Goal: Check status: Check status

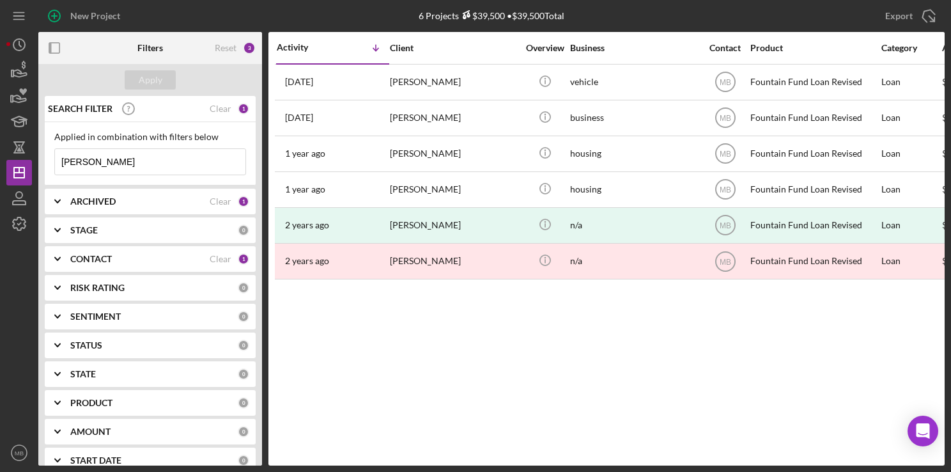
click at [187, 174] on input "[PERSON_NAME]" at bounding box center [150, 162] width 191 height 26
type input "m"
type input "[PERSON_NAME]"
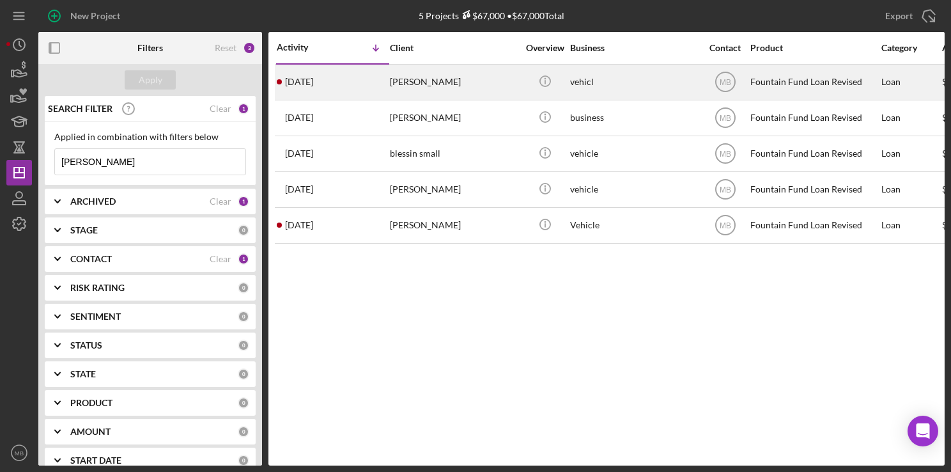
click at [481, 90] on div "[PERSON_NAME]" at bounding box center [454, 82] width 128 height 34
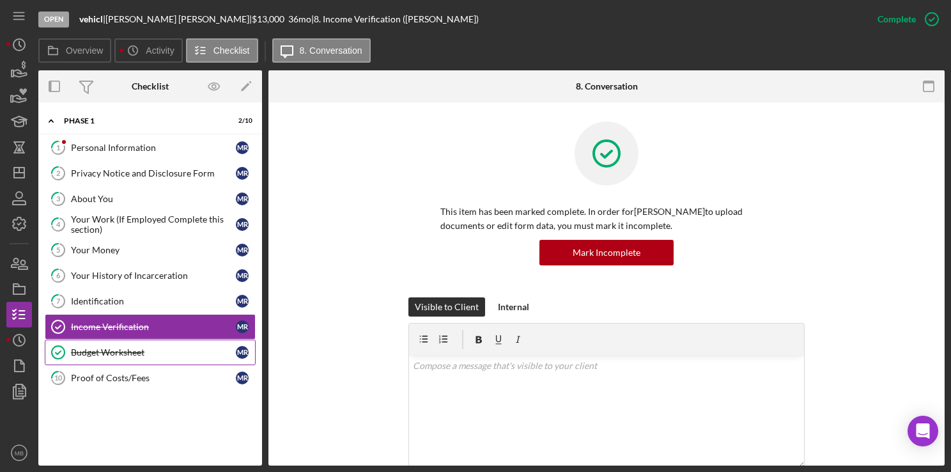
click at [121, 354] on div "Budget Worksheet" at bounding box center [153, 352] width 165 height 10
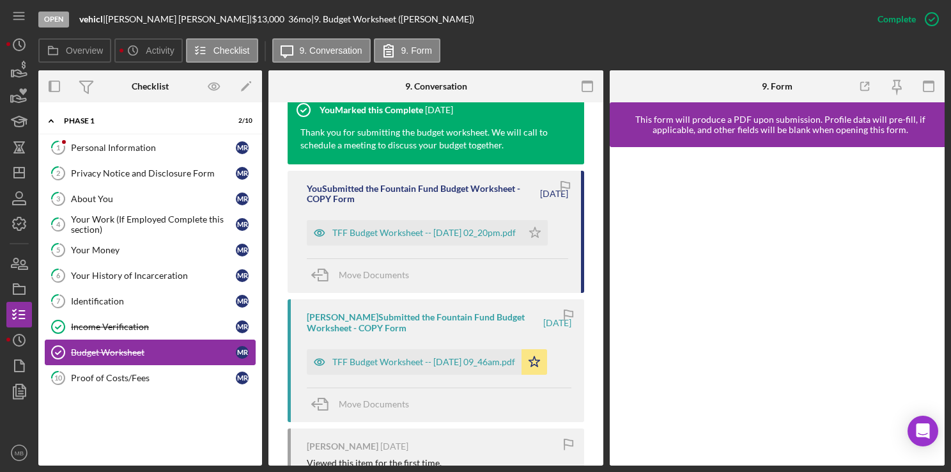
scroll to position [453, 0]
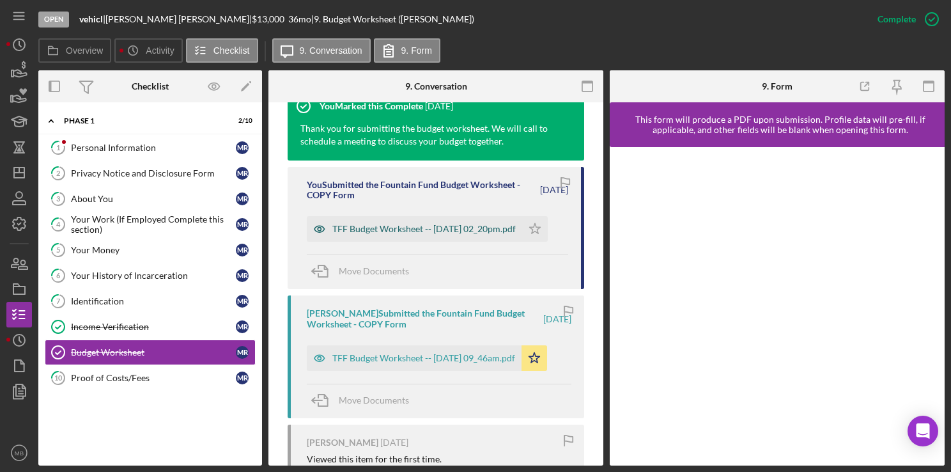
click at [453, 230] on div "TFF Budget Worksheet -- [DATE] 02_20pm.pdf" at bounding box center [423, 229] width 183 height 10
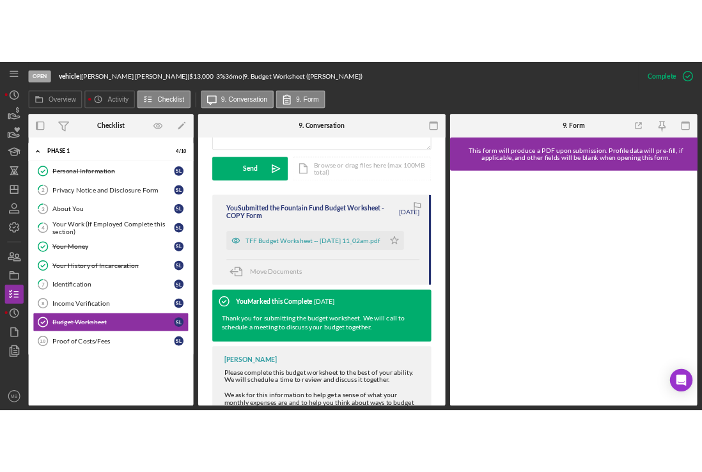
scroll to position [376, 0]
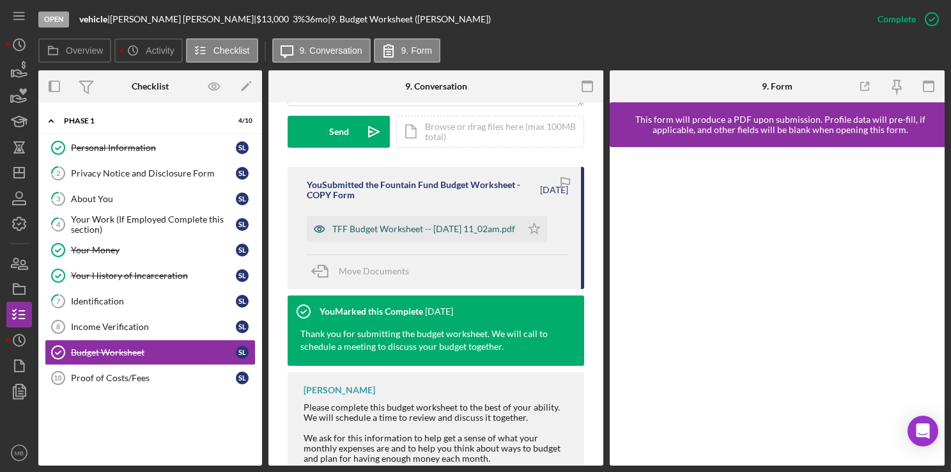
click at [435, 234] on div "TFF Budget Worksheet -- [DATE] 11_02am.pdf" at bounding box center [423, 229] width 183 height 10
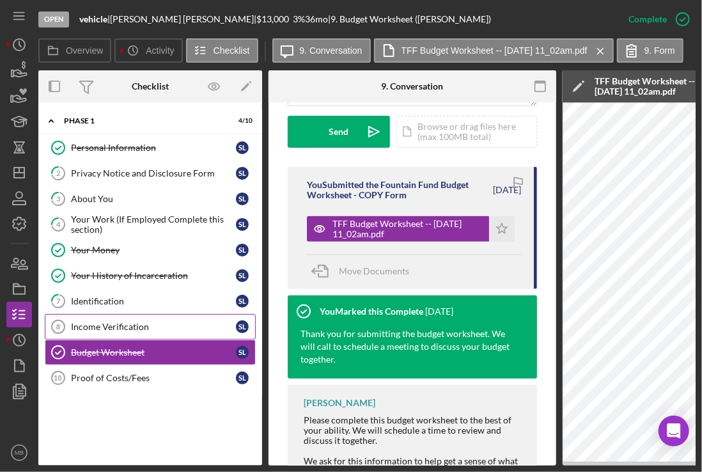
click at [141, 323] on div "Income Verification" at bounding box center [153, 327] width 165 height 10
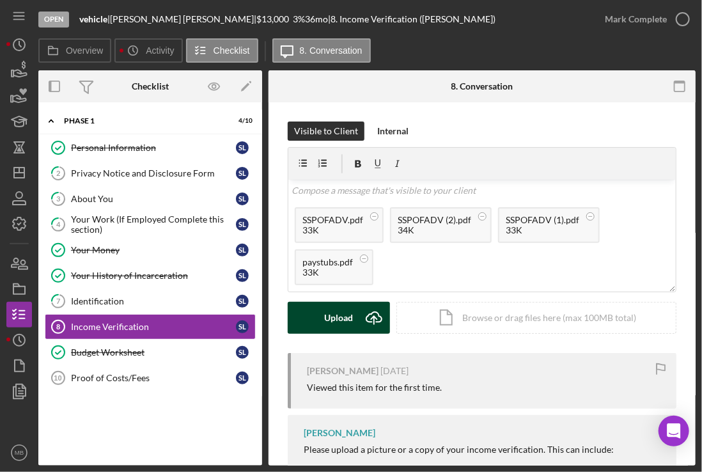
click at [348, 304] on div "Upload" at bounding box center [339, 318] width 29 height 32
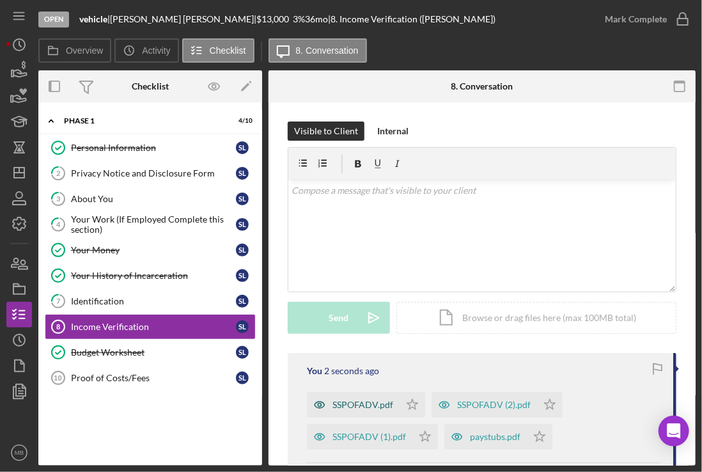
click at [368, 400] on div "SSPOFADV.pdf" at bounding box center [362, 405] width 61 height 10
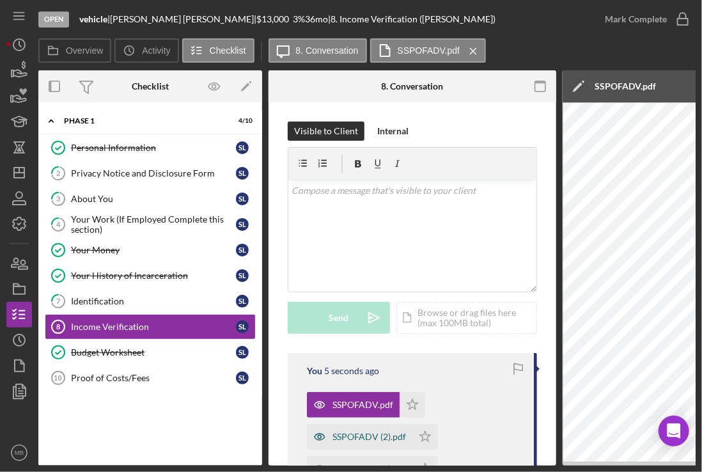
click at [359, 434] on div "SSPOFADV (2).pdf" at bounding box center [369, 437] width 74 height 10
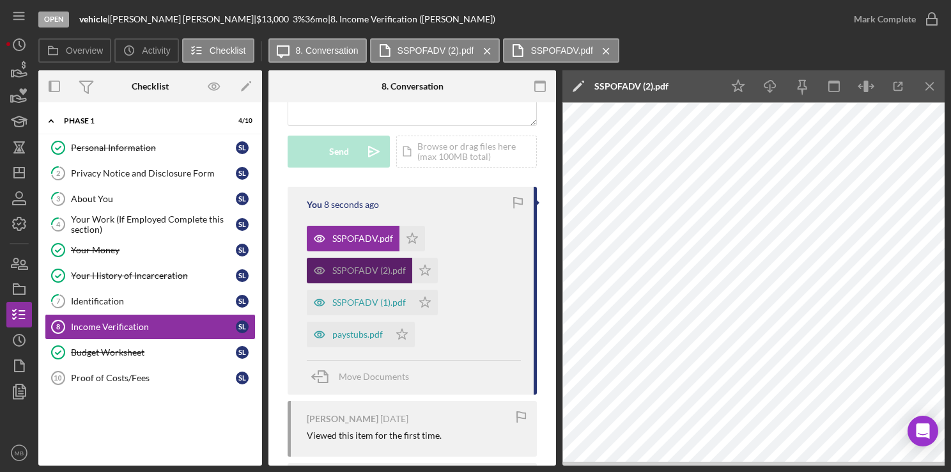
scroll to position [189, 0]
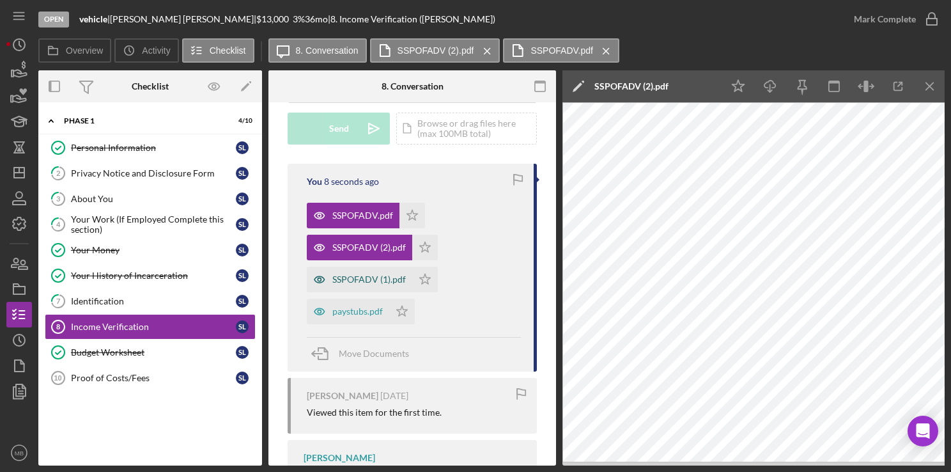
click at [373, 288] on div "SSPOFADV (1).pdf" at bounding box center [359, 280] width 105 height 26
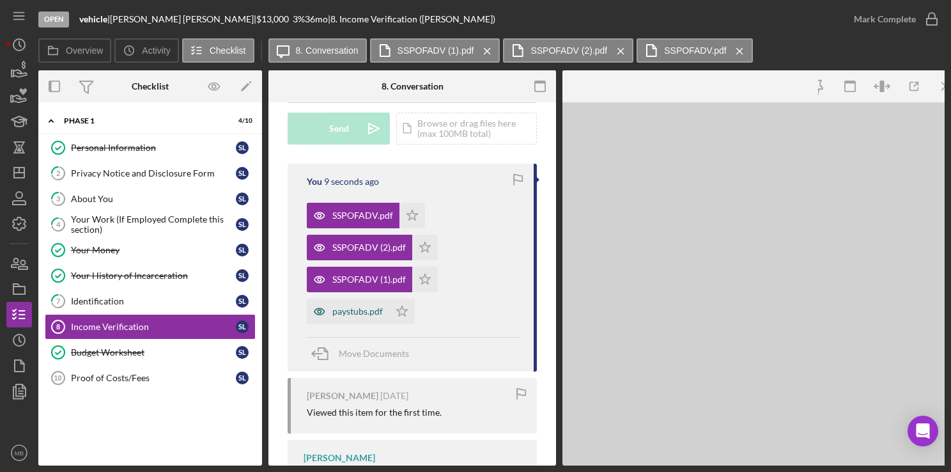
click at [368, 323] on div "paystubs.pdf" at bounding box center [348, 312] width 82 height 26
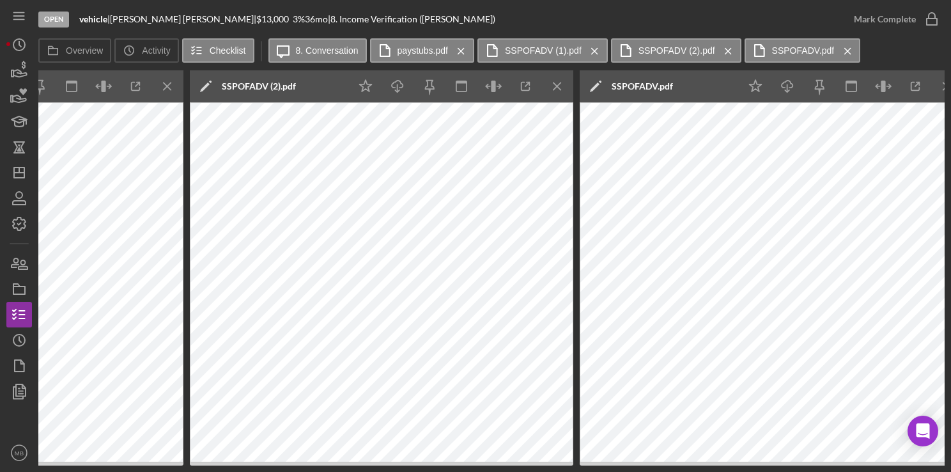
scroll to position [0, 1171]
